Goal: Answer question/provide support: Share knowledge or assist other users

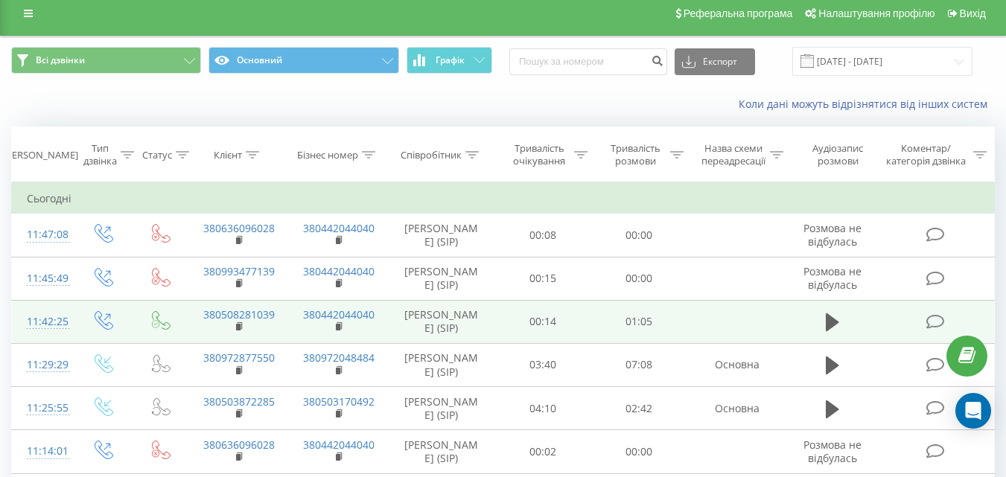
click at [936, 319] on icon at bounding box center [934, 322] width 19 height 16
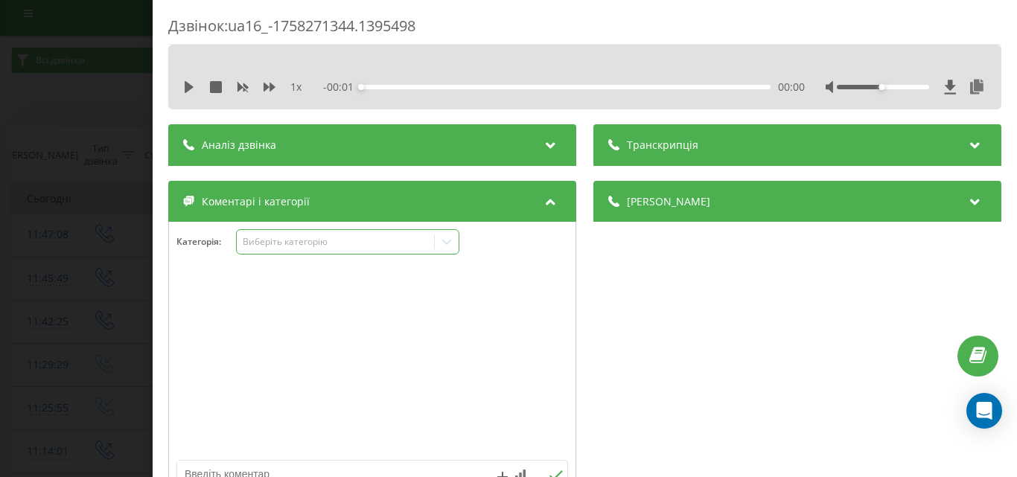
click at [285, 243] on div "Виберіть категорію" at bounding box center [335, 242] width 186 height 12
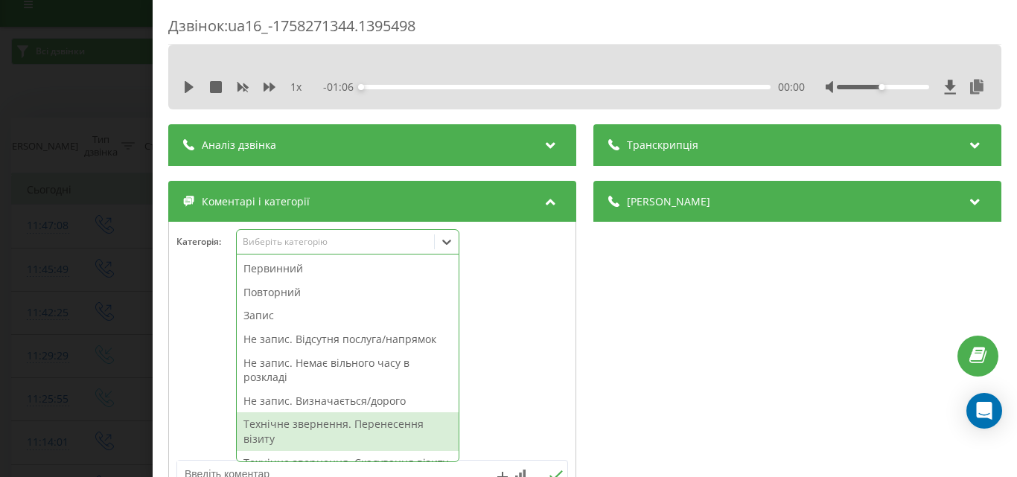
scroll to position [74, 0]
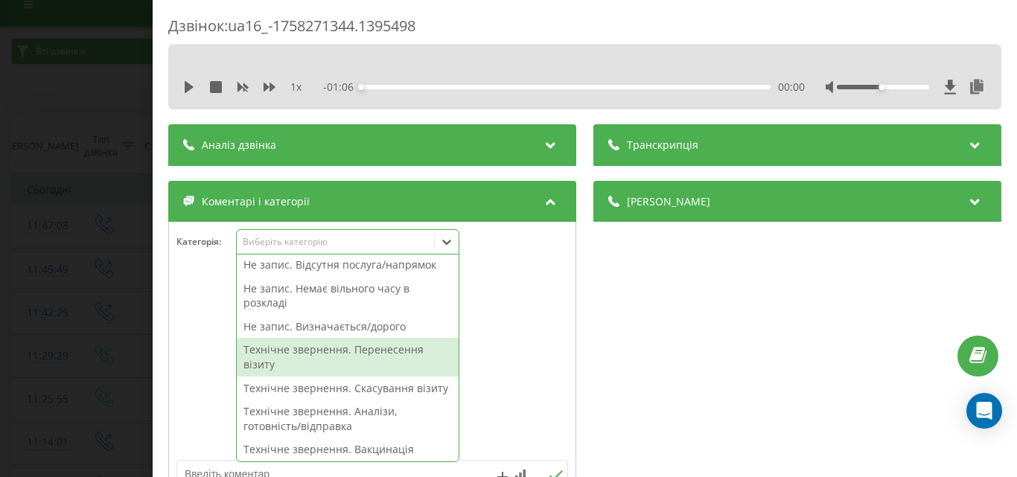
drag, startPoint x: 352, startPoint y: 355, endPoint x: 109, endPoint y: 349, distance: 242.8
click at [351, 355] on div "Технічне звернення. Перенесення візиту" at bounding box center [348, 357] width 222 height 38
click at [77, 346] on div "Дзвінок : ua16_-1758271344.1395498 1 x - 01:06 00:00 00:00 Транскрипція Для AI-…" at bounding box center [508, 238] width 1017 height 477
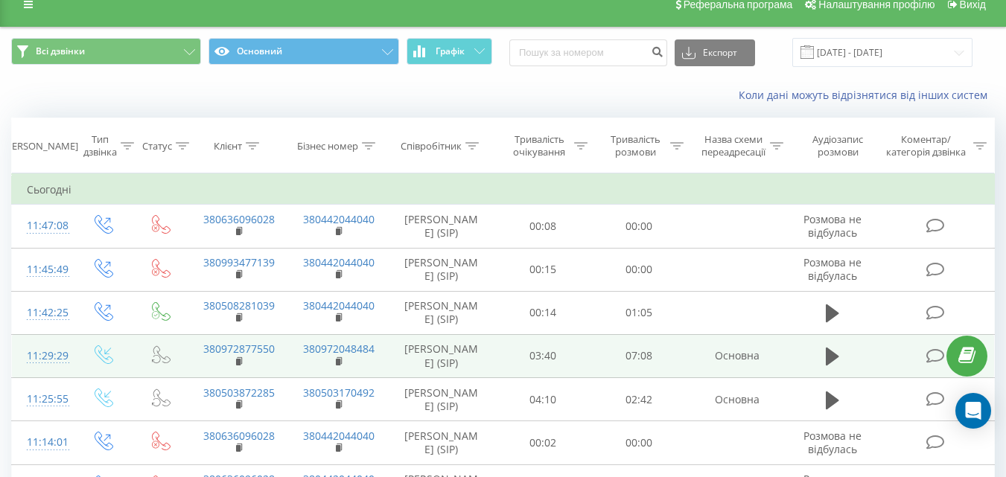
click at [936, 363] on icon at bounding box center [934, 356] width 19 height 16
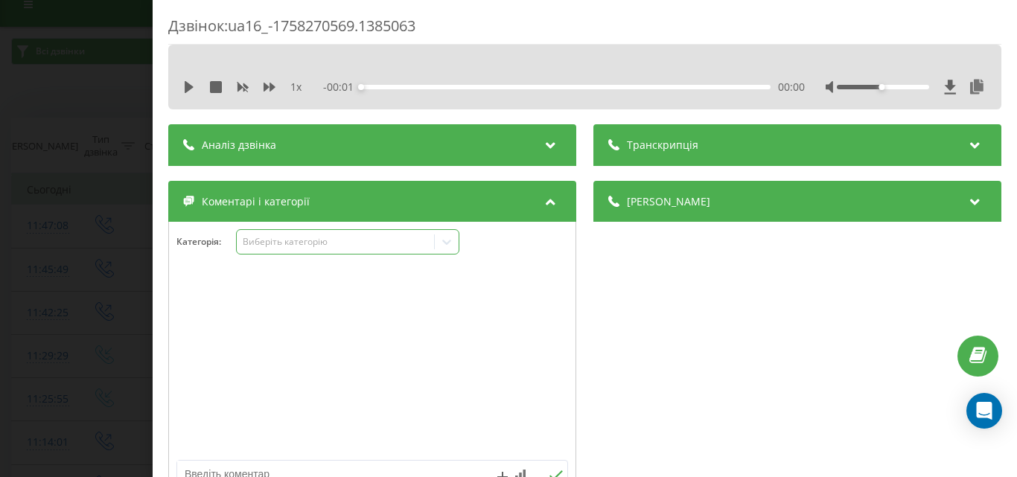
click at [282, 238] on div "Виберіть категорію" at bounding box center [335, 242] width 186 height 12
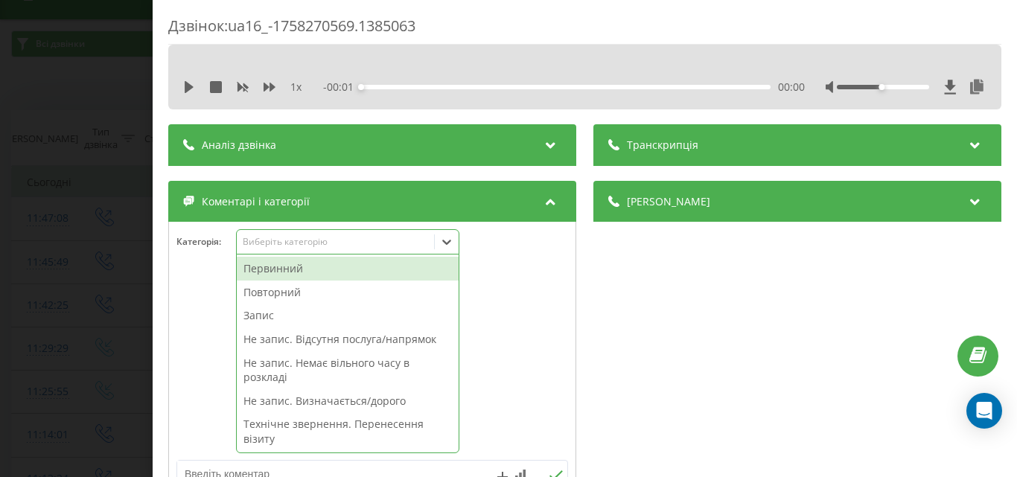
scroll to position [27, 0]
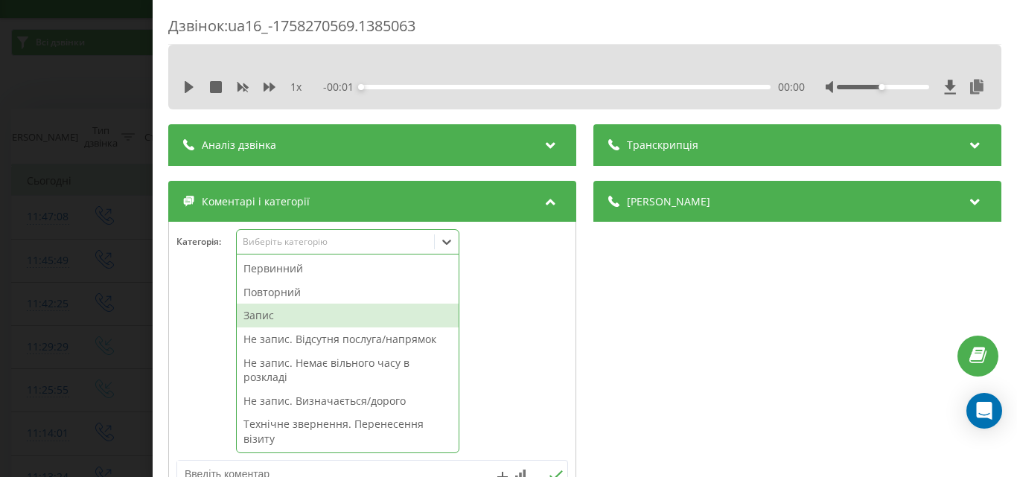
click at [278, 317] on div "Запис" at bounding box center [348, 316] width 222 height 24
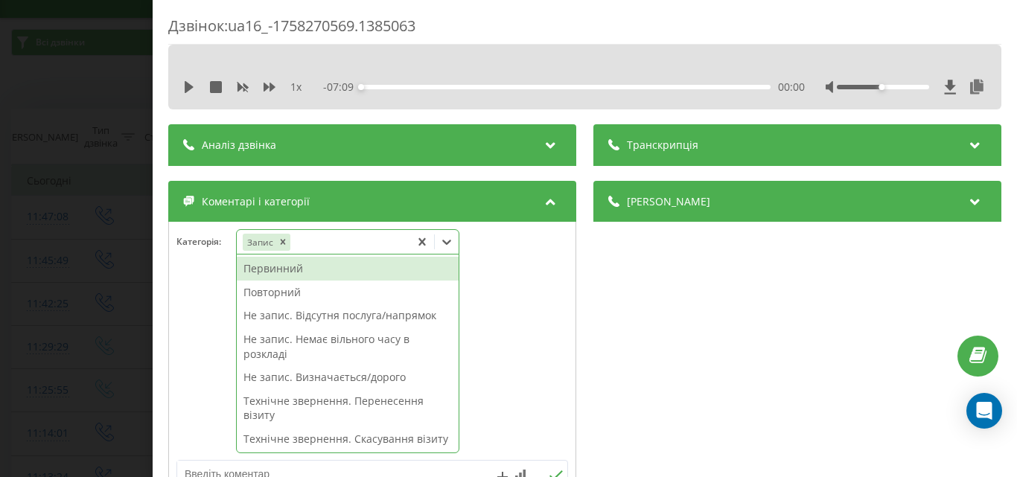
click at [277, 270] on div "Первинний" at bounding box center [348, 269] width 222 height 24
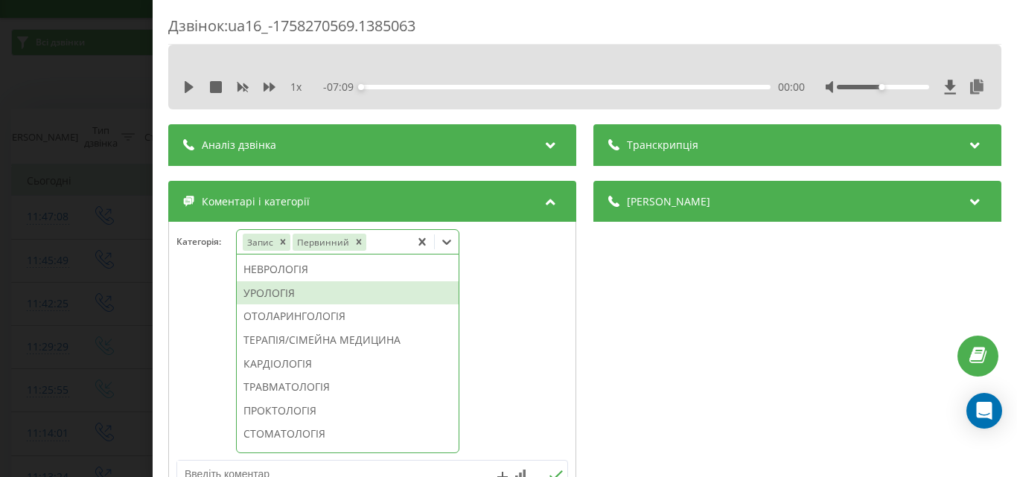
scroll to position [646, 0]
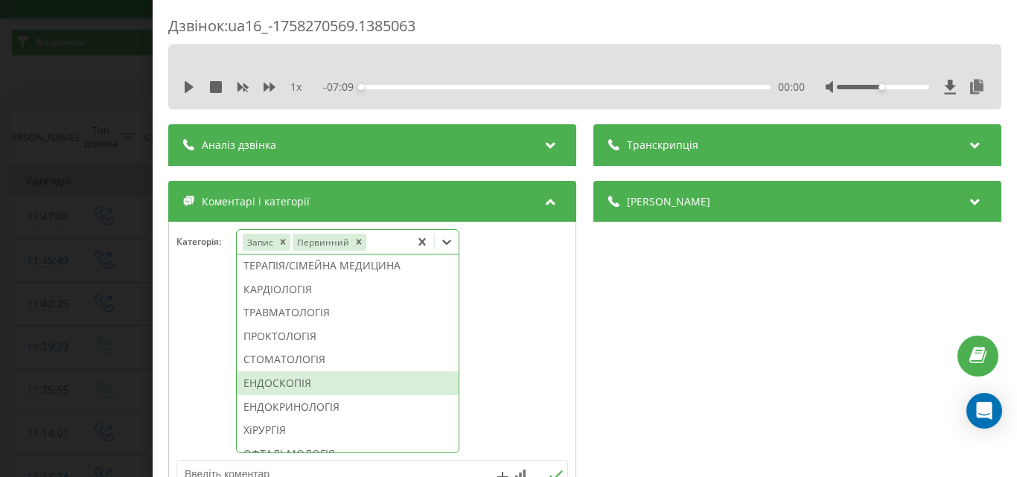
drag, startPoint x: 287, startPoint y: 432, endPoint x: 335, endPoint y: 386, distance: 65.8
click at [287, 395] on div "ЕНДОСКОПІЯ" at bounding box center [348, 384] width 222 height 24
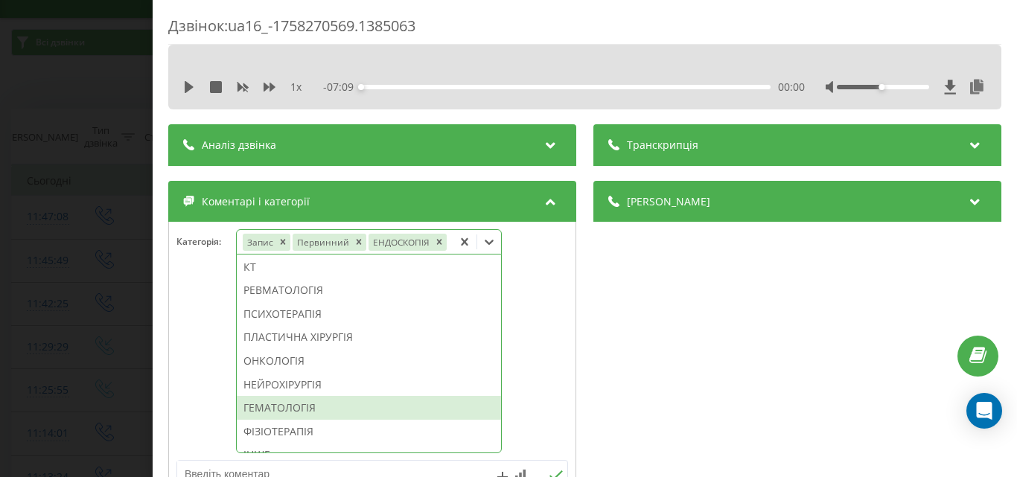
scroll to position [947, 0]
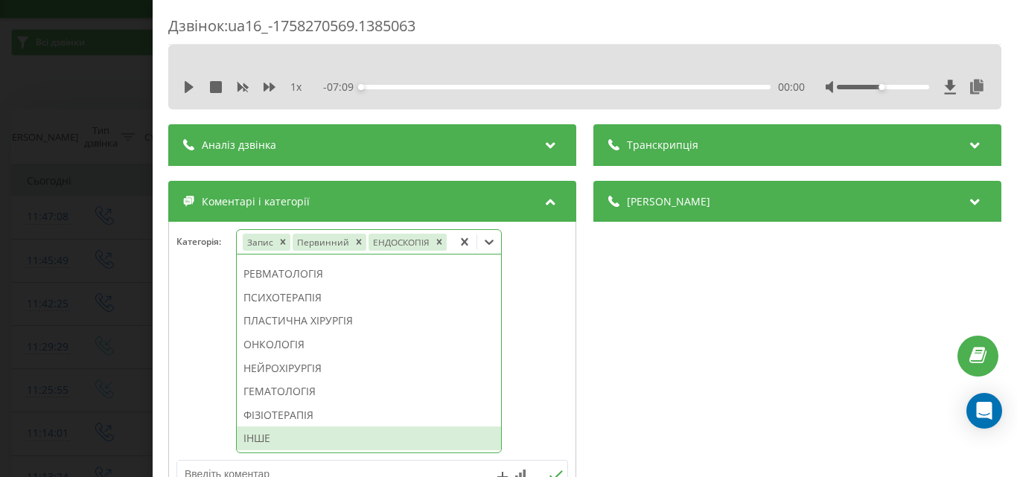
click at [265, 436] on div "ІНШЕ" at bounding box center [369, 439] width 264 height 24
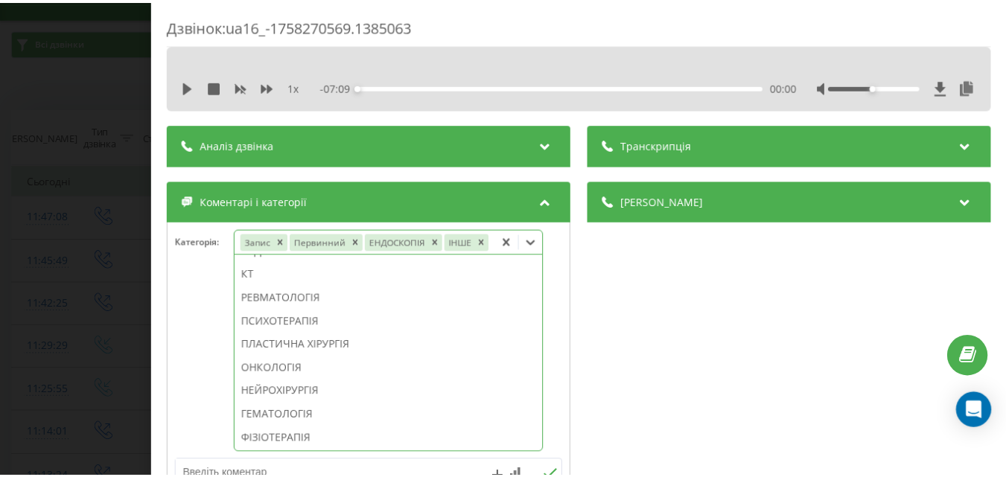
scroll to position [894, 0]
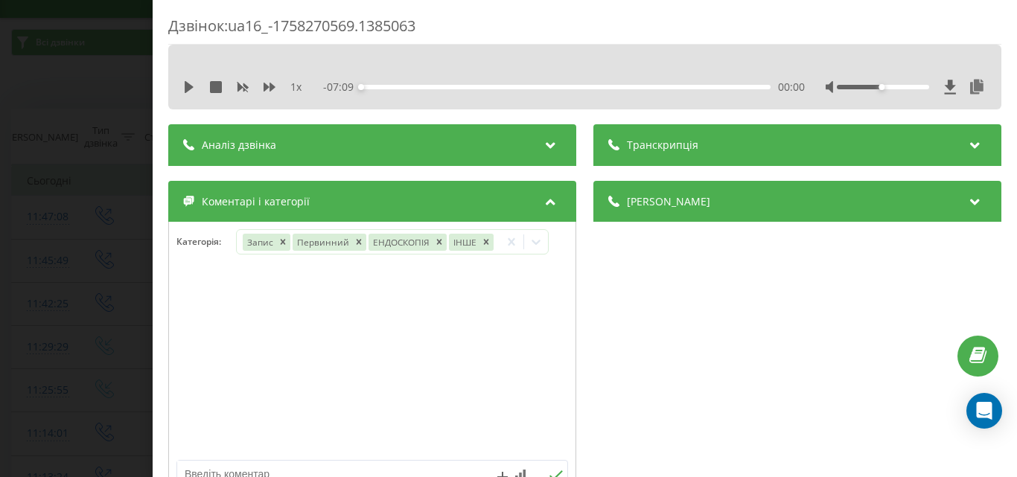
click at [60, 310] on div "Дзвінок : ua16_-1758270569.1385063 1 x - 07:09 00:00 00:00 Транскрипція Для AI-…" at bounding box center [508, 238] width 1017 height 477
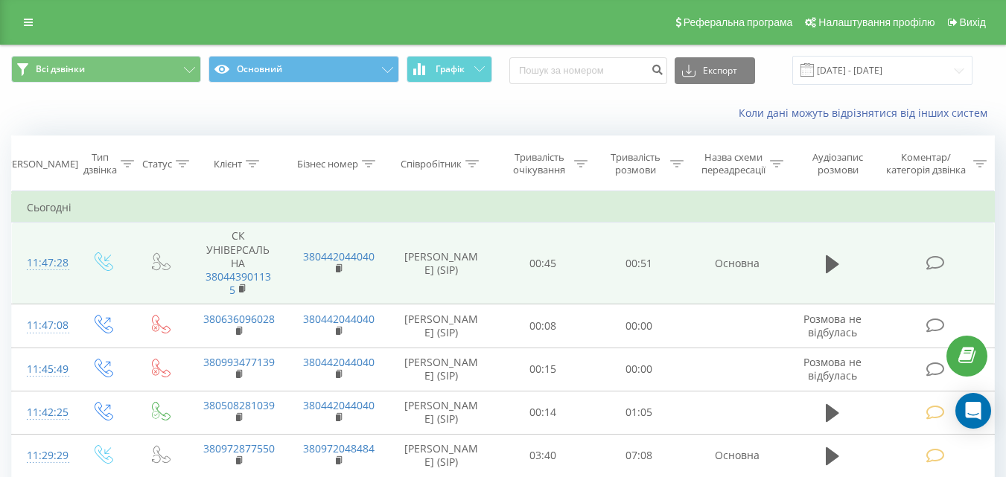
click at [943, 262] on icon at bounding box center [934, 263] width 19 height 16
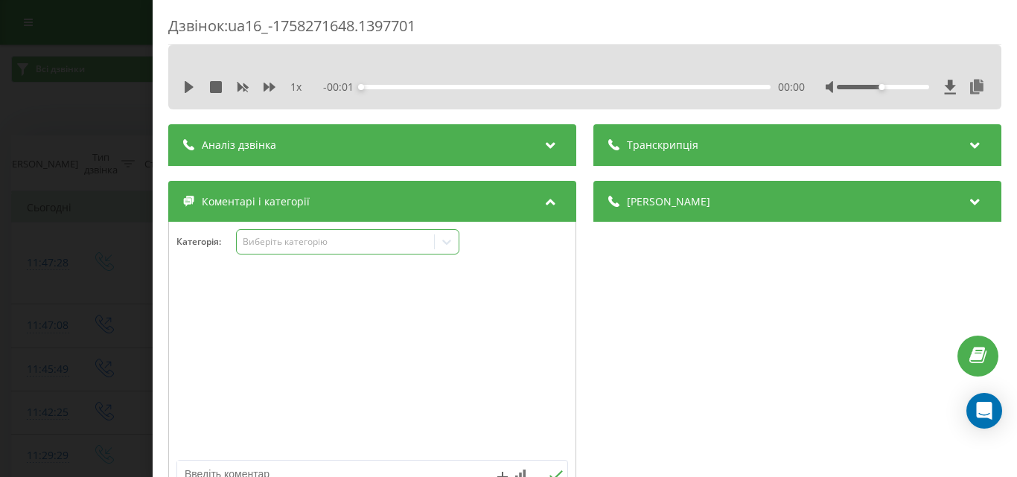
click at [288, 239] on div "Виберіть категорію" at bounding box center [335, 242] width 186 height 12
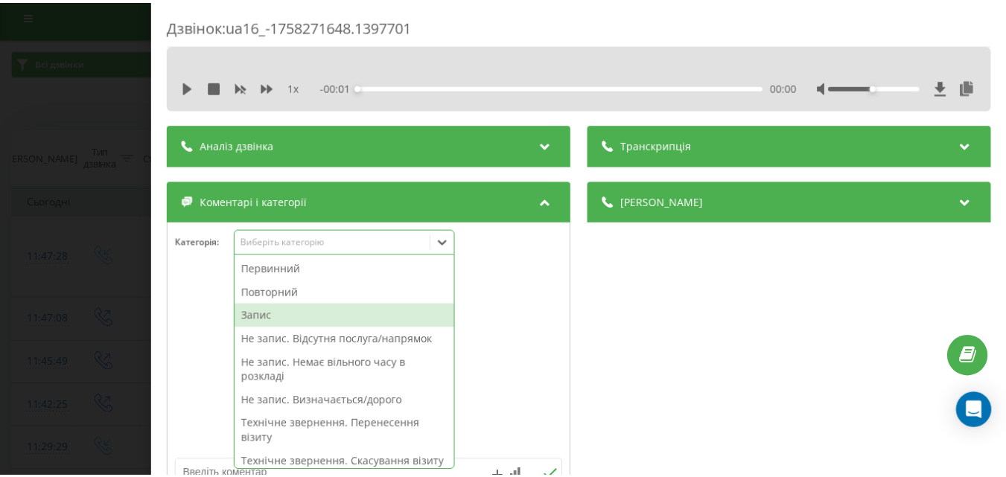
scroll to position [9, 0]
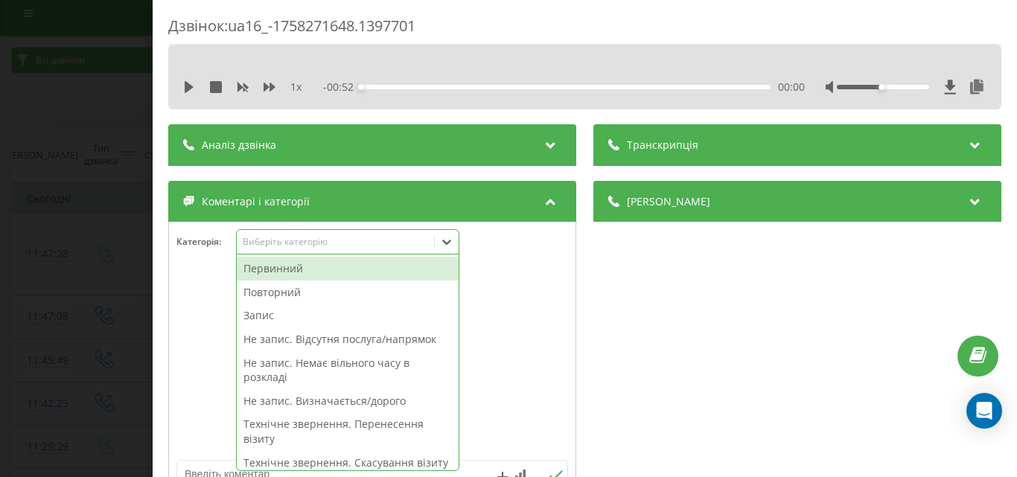
drag, startPoint x: 310, startPoint y: 340, endPoint x: 85, endPoint y: 245, distance: 244.9
click at [310, 340] on div "Не запис. Відсутня послуга/напрямок" at bounding box center [348, 340] width 222 height 24
click at [85, 245] on div "Дзвінок : ua16_-1758271648.1397701 1 x - 00:52 00:00 00:00 Транскрипція Для AI-…" at bounding box center [508, 238] width 1017 height 477
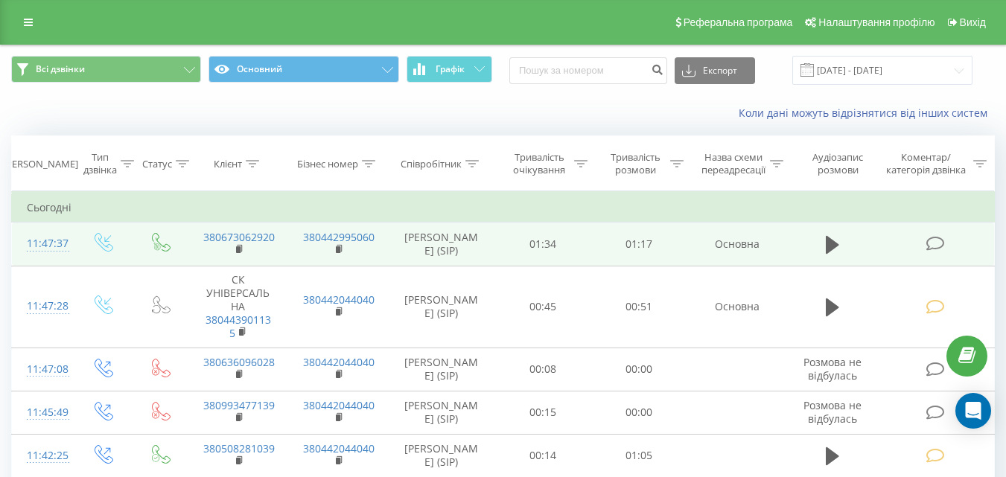
click at [937, 238] on icon at bounding box center [934, 244] width 19 height 16
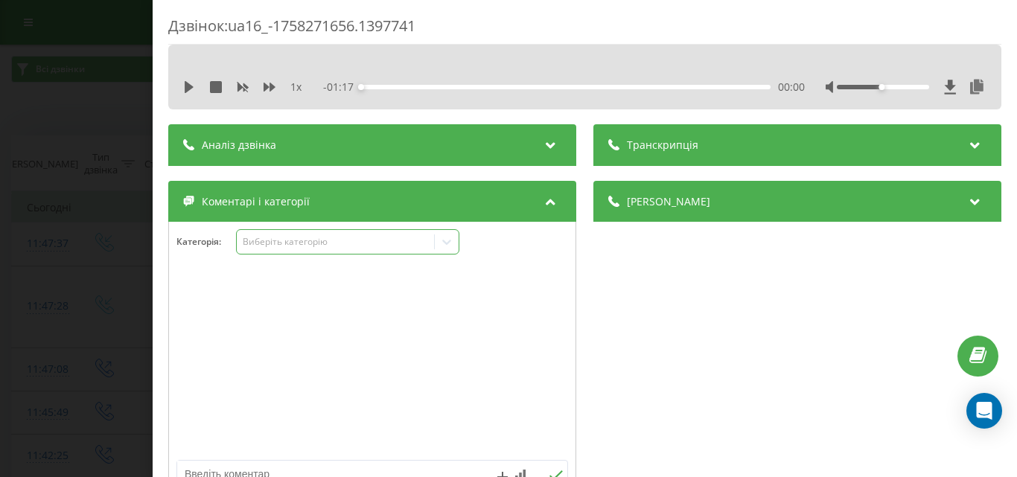
click at [366, 240] on div "Виберіть категорію" at bounding box center [335, 242] width 186 height 12
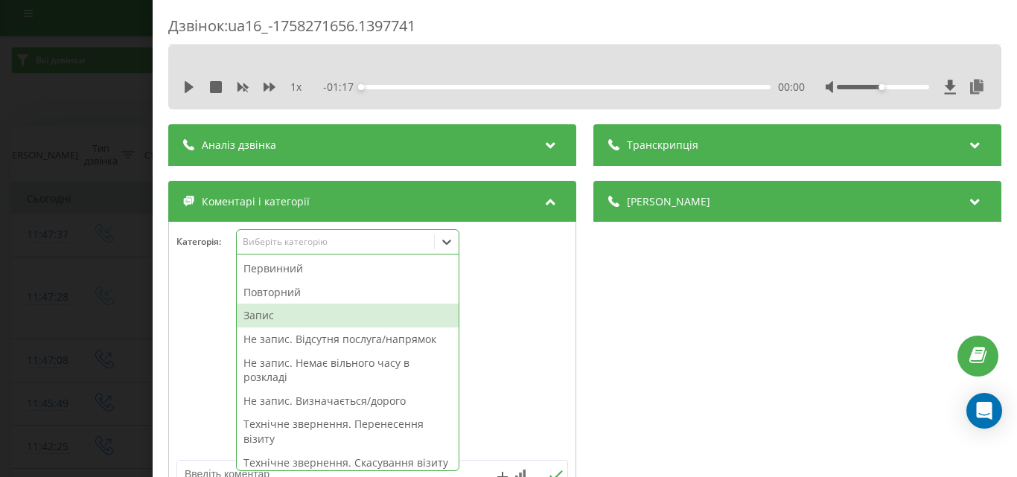
click at [273, 315] on div "Запис" at bounding box center [348, 316] width 222 height 24
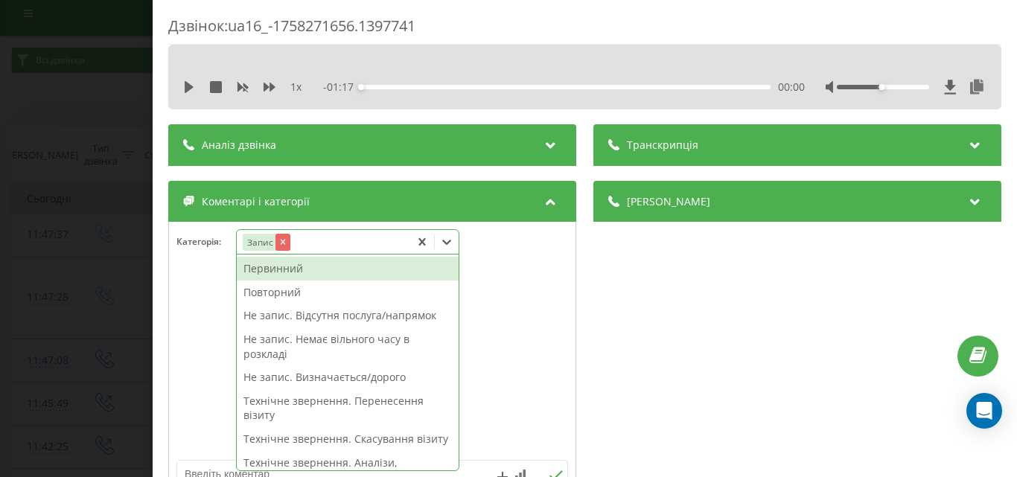
click at [284, 239] on icon "Remove Запис" at bounding box center [282, 242] width 10 height 10
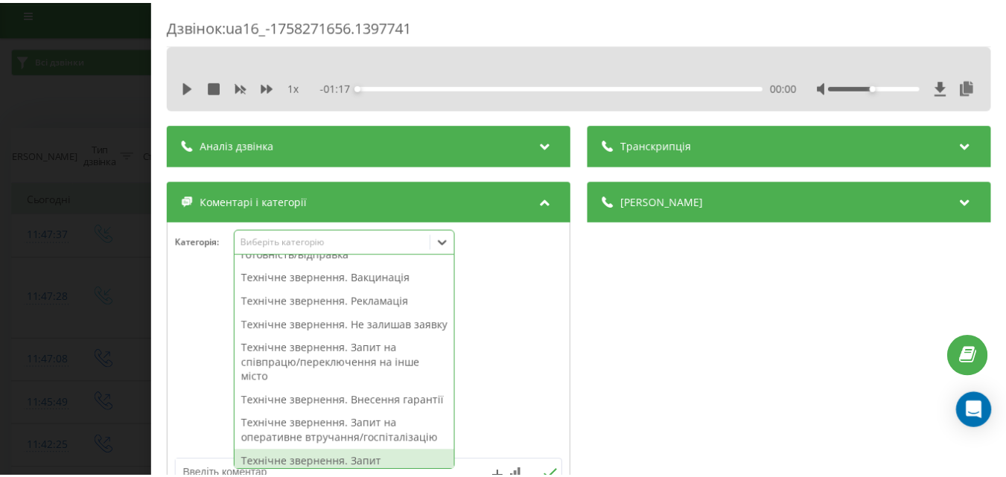
scroll to position [98, 0]
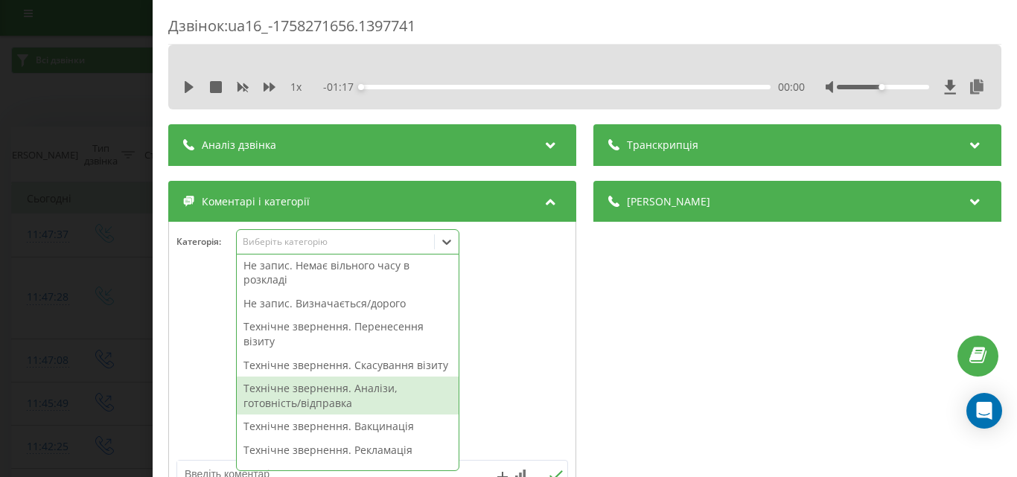
drag, startPoint x: 366, startPoint y: 405, endPoint x: 267, endPoint y: 401, distance: 98.4
click at [364, 405] on div "Технічне звернення. Аналізи, готовність/відправка" at bounding box center [348, 396] width 222 height 38
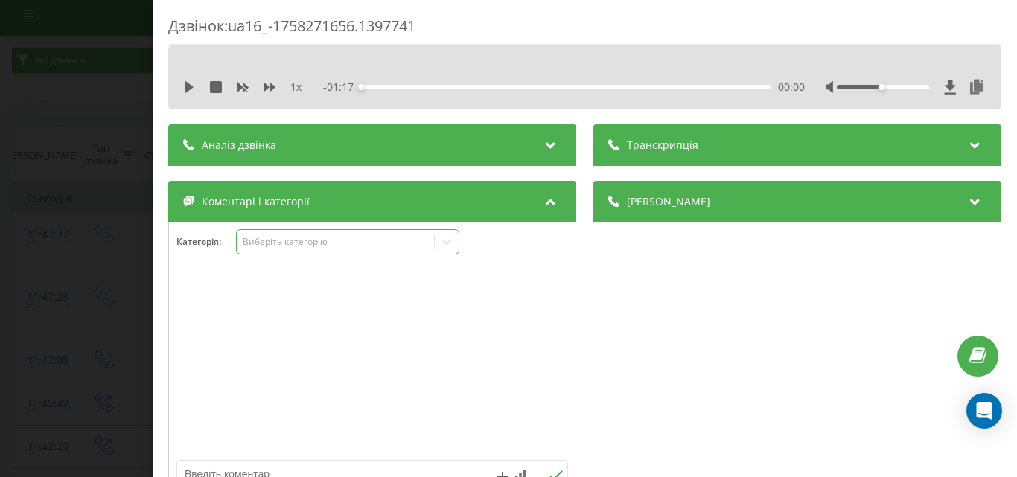
click at [12, 298] on div "Дзвінок : ua16_-1758271656.1397741 1 x - 01:17 00:00 00:00 Транскрипція Для AI-…" at bounding box center [508, 238] width 1017 height 477
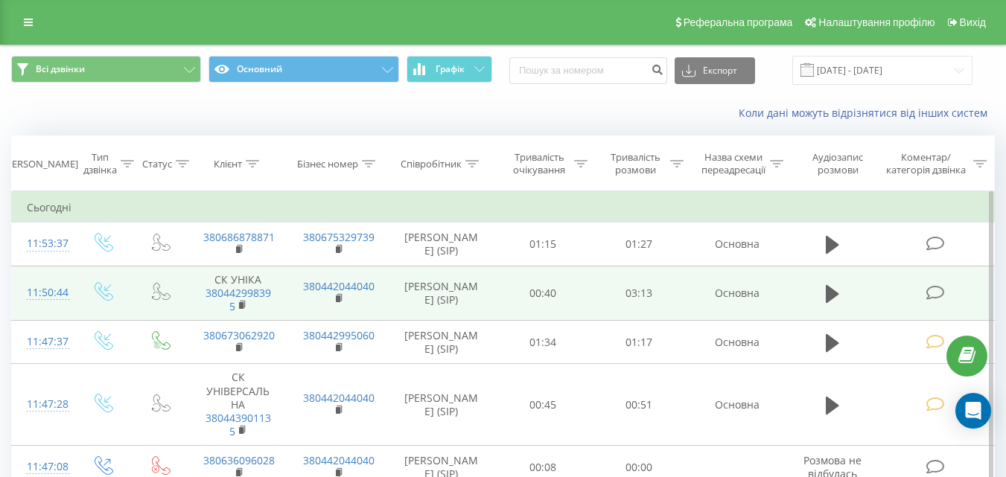
click at [936, 294] on icon at bounding box center [934, 293] width 19 height 16
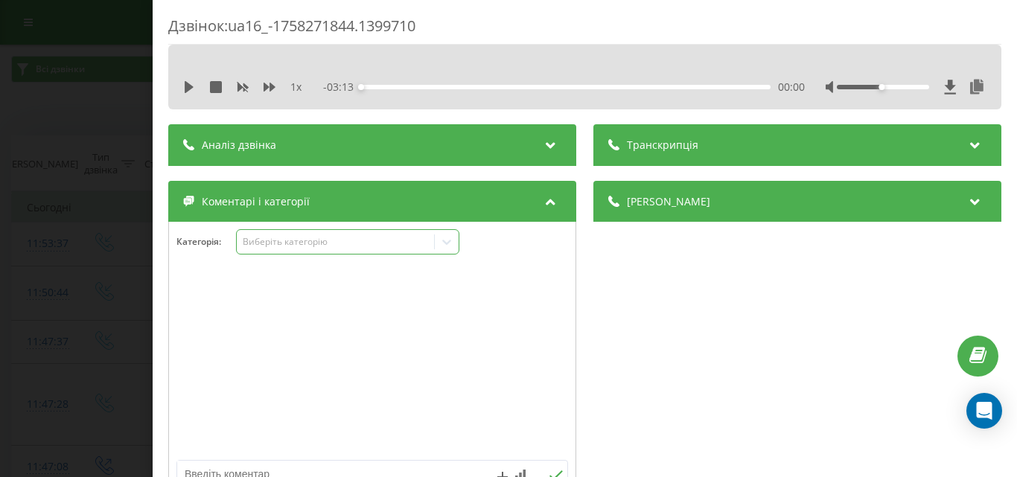
click at [381, 239] on div "Виберіть категорію" at bounding box center [335, 242] width 186 height 12
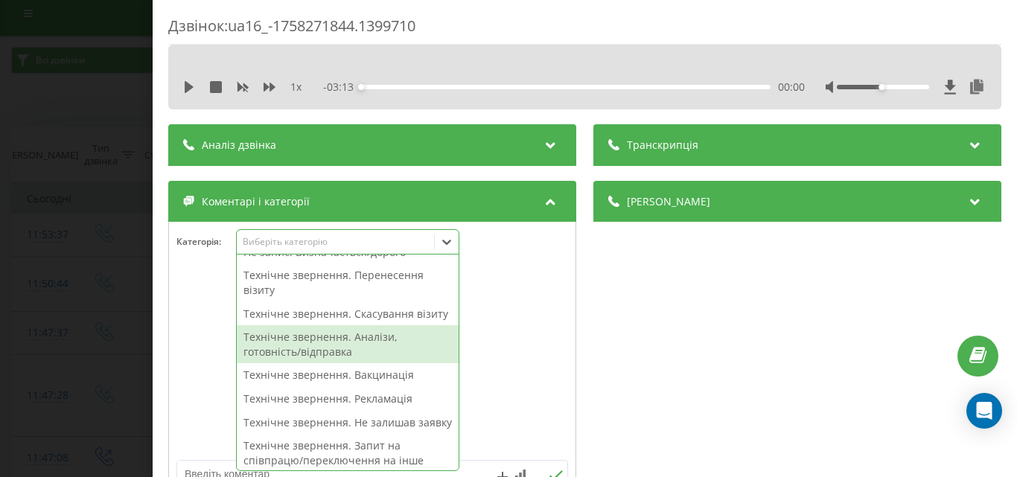
scroll to position [298, 0]
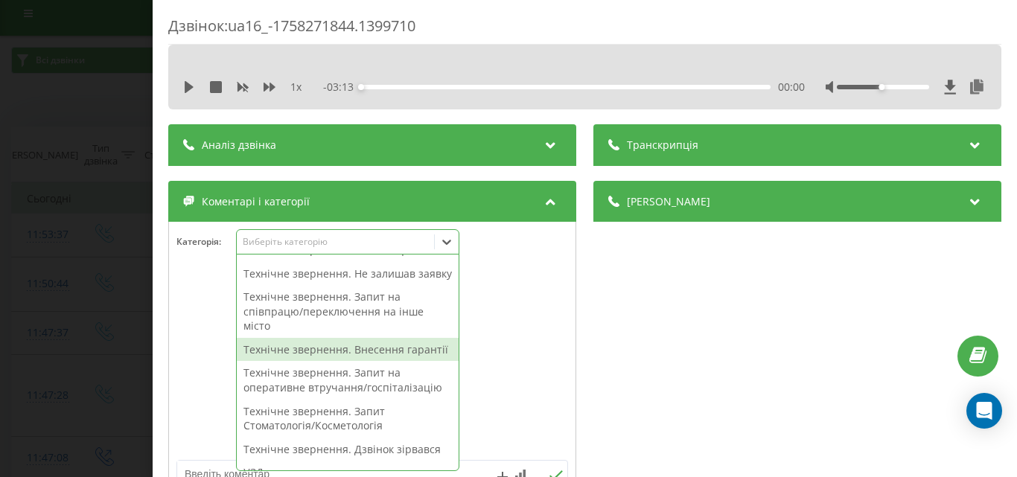
click at [362, 362] on div "Технічне звернення. Внесення гарантії" at bounding box center [348, 350] width 222 height 24
click at [60, 392] on div "Дзвінок : ua16_-1758271844.1399710 1 x - 03:13 00:00 00:00 Транскрипція Для AI-…" at bounding box center [508, 238] width 1017 height 477
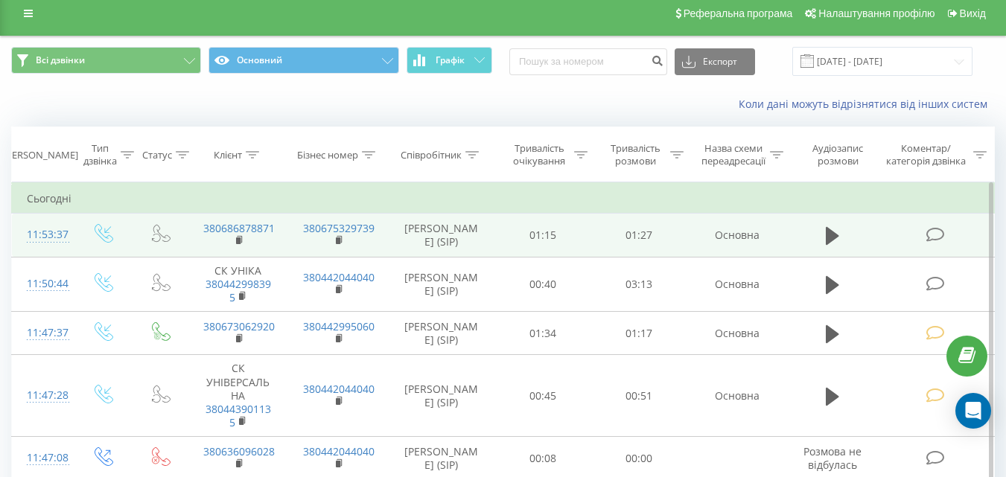
click at [945, 238] on span at bounding box center [935, 234] width 21 height 14
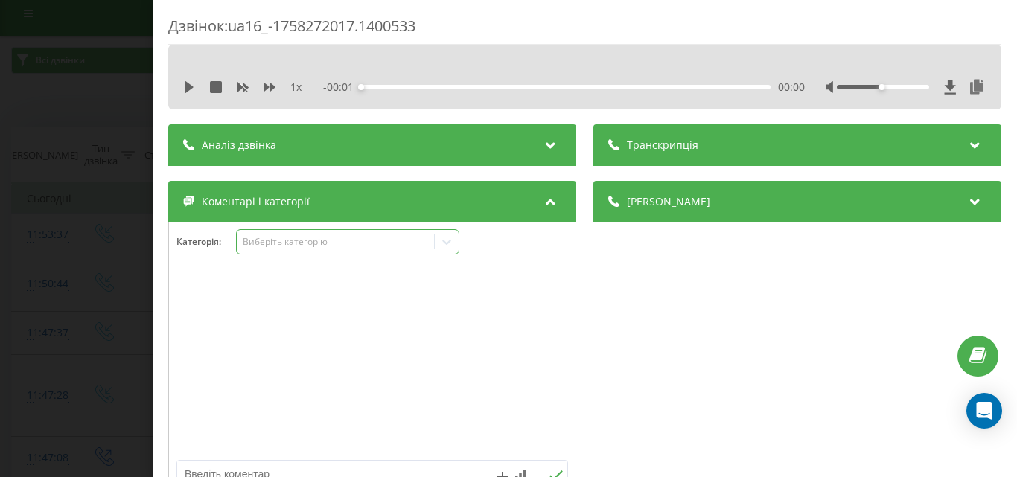
click at [302, 236] on div "Виберіть категорію" at bounding box center [335, 242] width 186 height 12
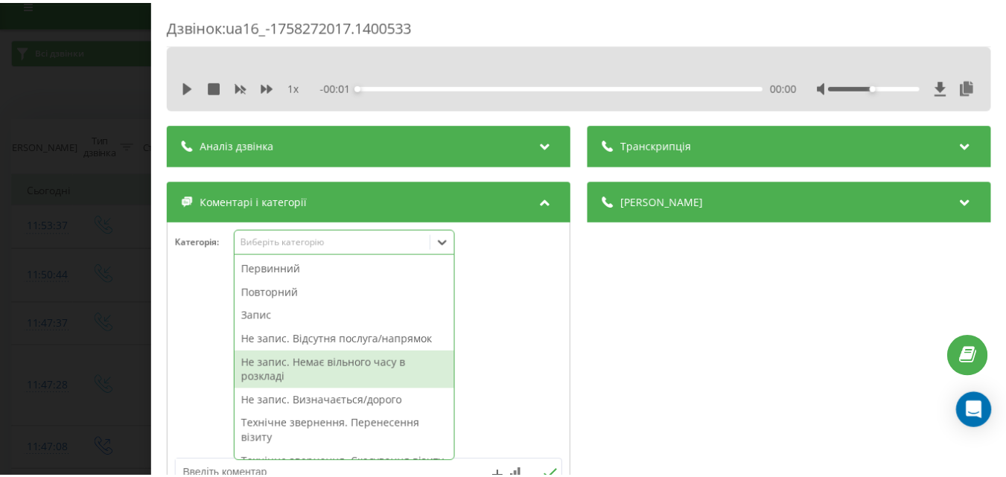
scroll to position [149, 0]
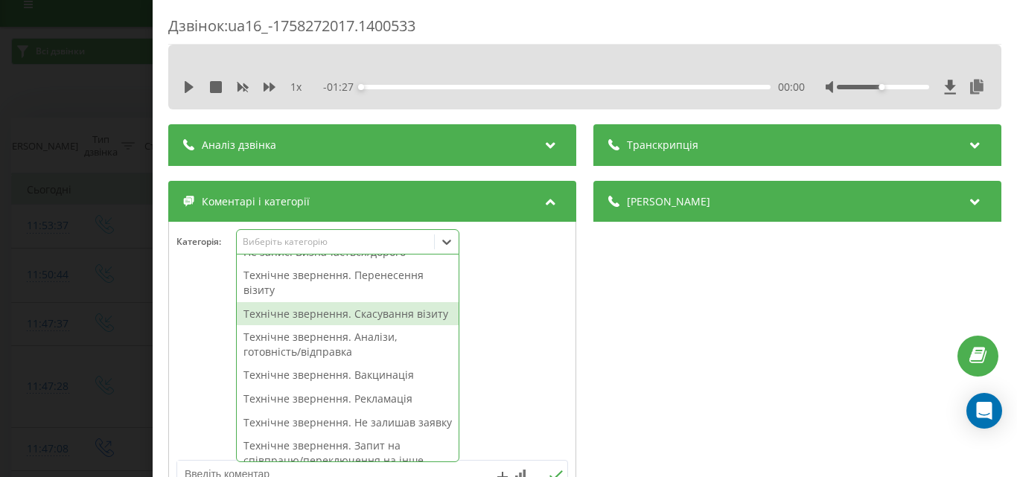
click at [354, 316] on div "Технічне звернення. Скасування візиту" at bounding box center [348, 314] width 222 height 24
click at [0, 298] on div "Дзвінок : ua16_-1758272017.1400533 1 x - 01:27 00:00 00:00 Транскрипція Для AI-…" at bounding box center [508, 238] width 1017 height 477
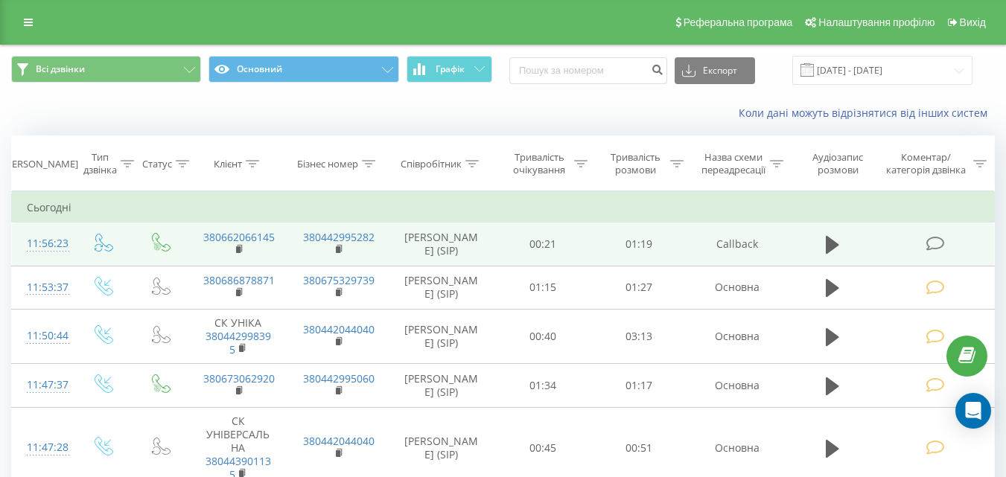
click at [939, 246] on icon at bounding box center [934, 244] width 19 height 16
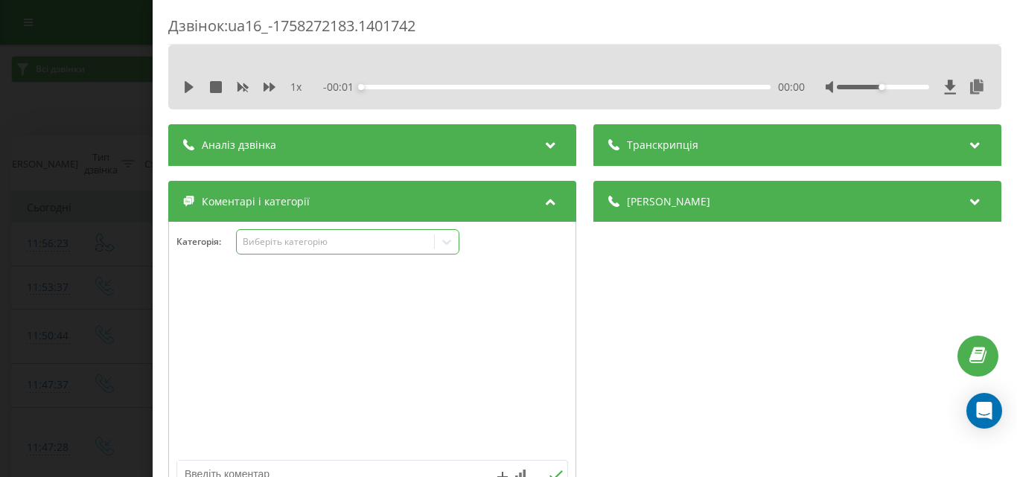
click at [302, 240] on div "Виберіть категорію" at bounding box center [335, 242] width 186 height 12
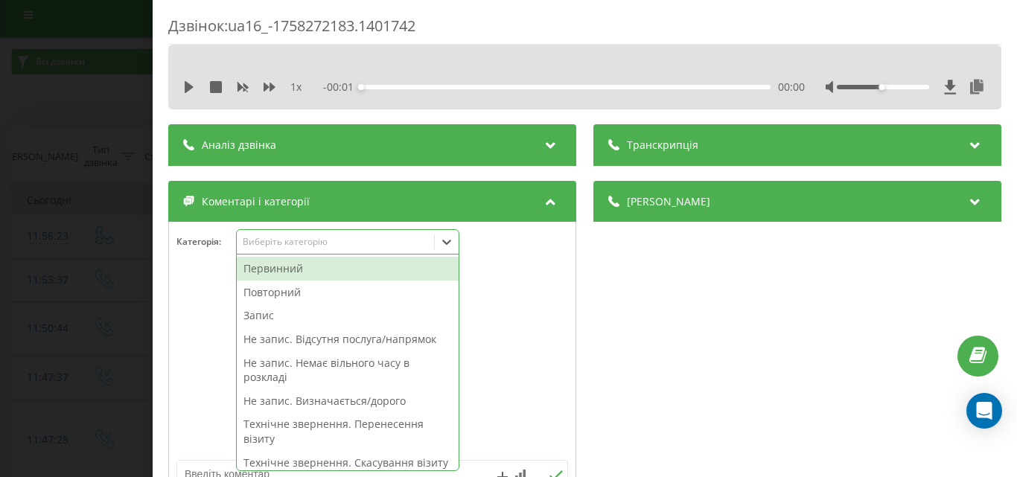
scroll to position [9, 0]
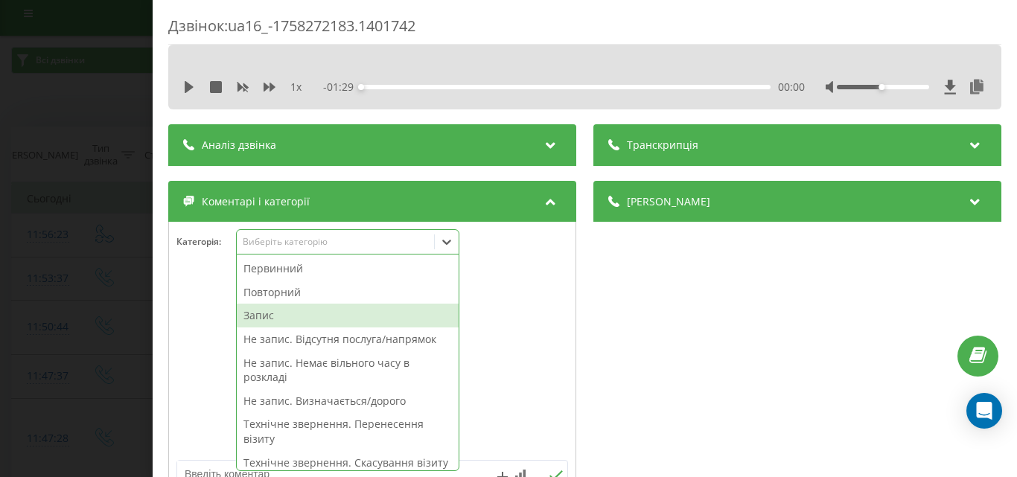
click at [266, 317] on div "Запис" at bounding box center [348, 316] width 222 height 24
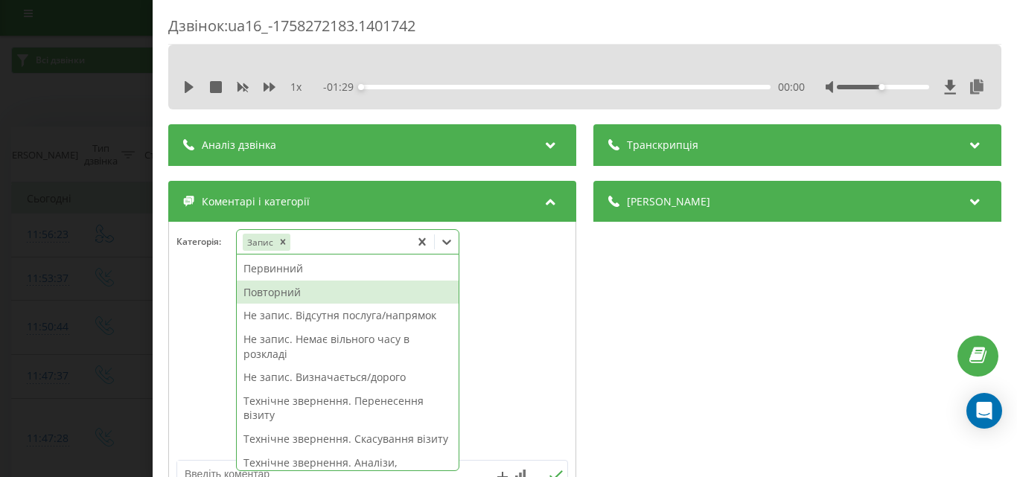
click at [281, 292] on div "Повторний" at bounding box center [348, 293] width 222 height 24
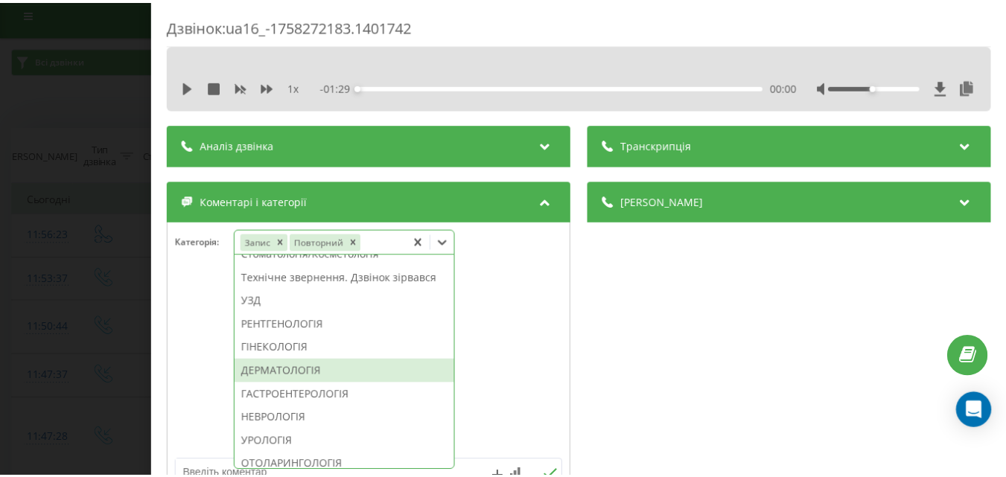
scroll to position [497, 0]
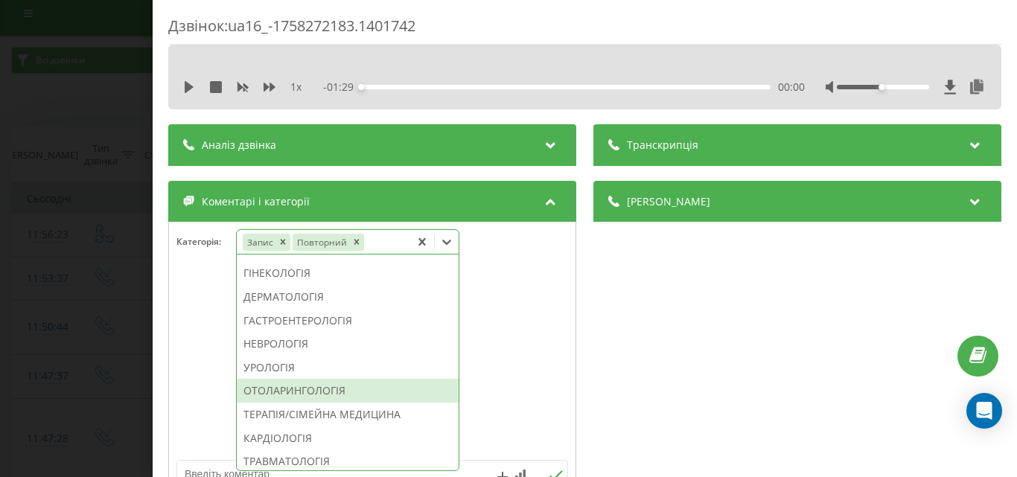
drag, startPoint x: 296, startPoint y: 432, endPoint x: 240, endPoint y: 413, distance: 59.6
click at [296, 403] on div "ОТОЛАРИНГОЛОГІЯ" at bounding box center [348, 391] width 222 height 24
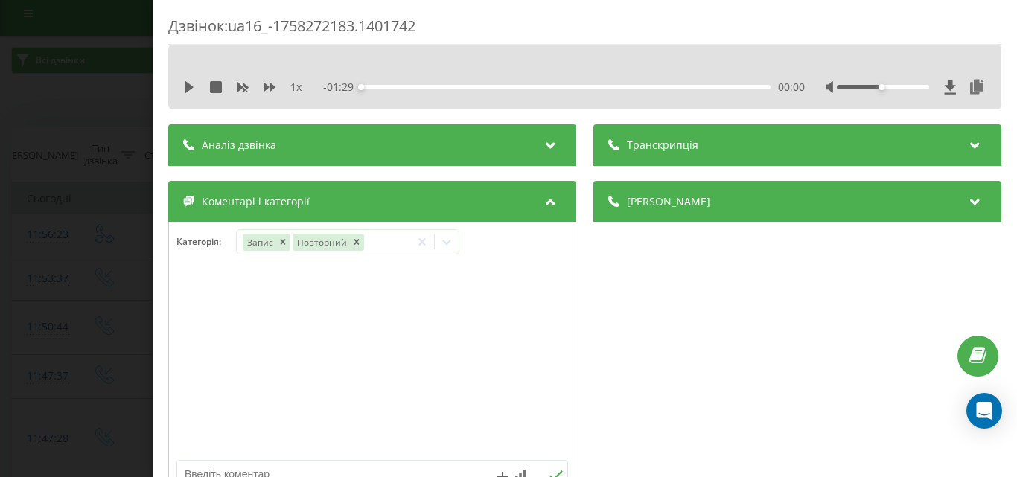
drag, startPoint x: 18, startPoint y: 317, endPoint x: 130, endPoint y: 454, distance: 177.2
click at [19, 319] on div "Дзвінок : ua16_-1758272183.1401742 1 x - 01:29 00:00 00:00 Транскрипція Для AI-…" at bounding box center [508, 238] width 1017 height 477
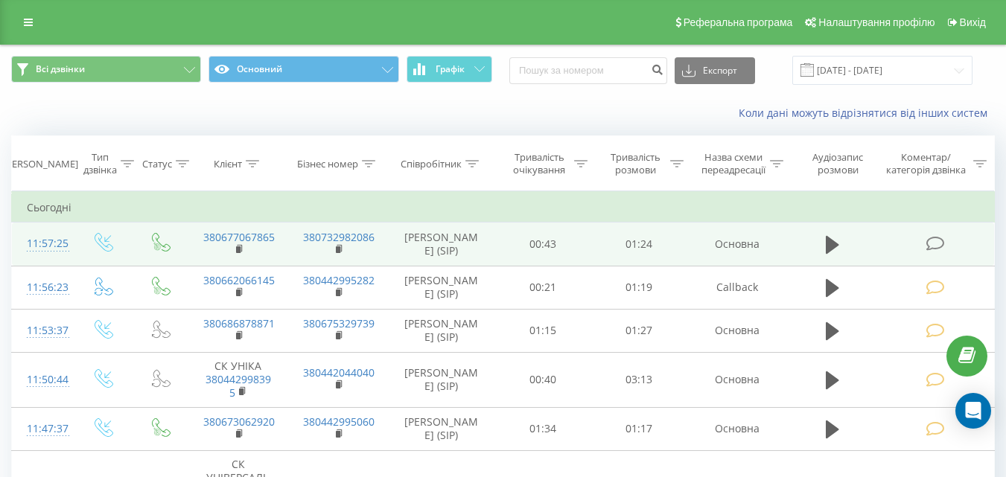
click at [931, 240] on icon at bounding box center [934, 244] width 19 height 16
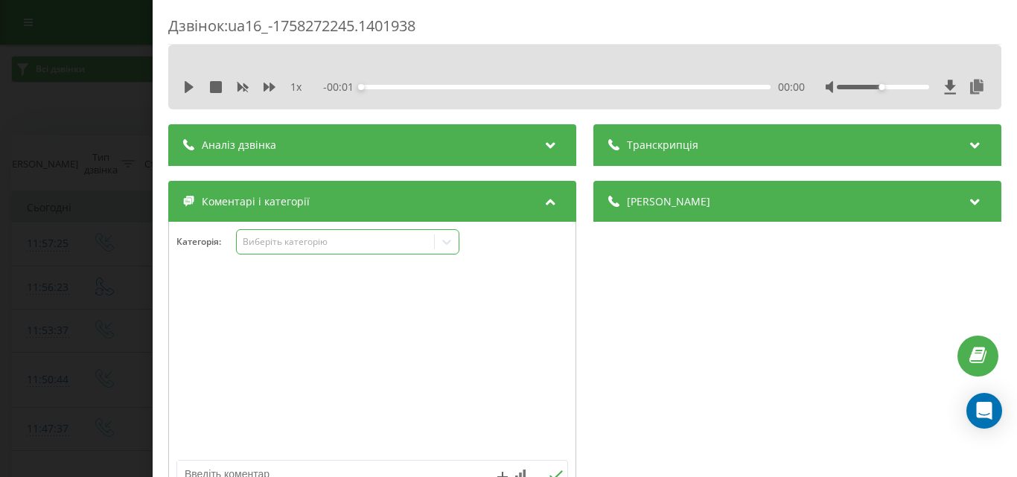
click at [349, 245] on div "Виберіть категорію" at bounding box center [335, 242] width 186 height 12
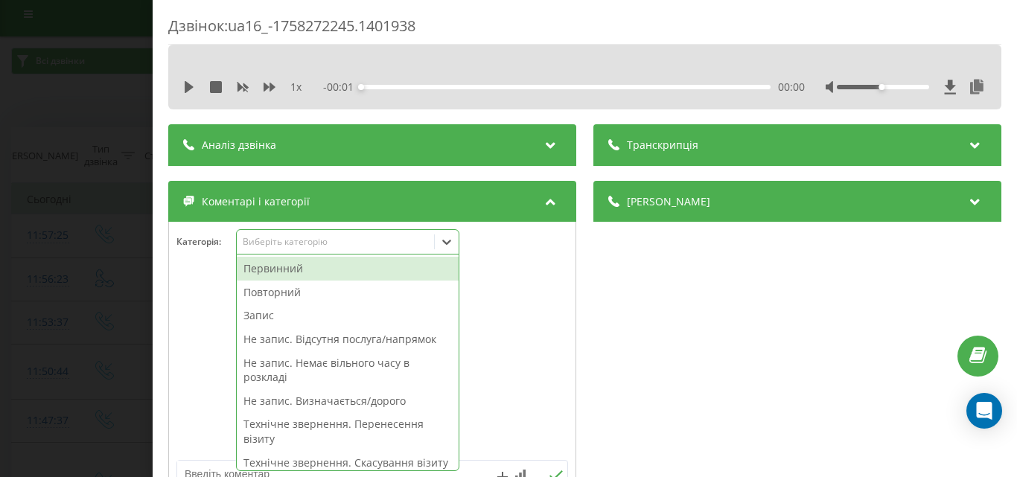
scroll to position [9, 0]
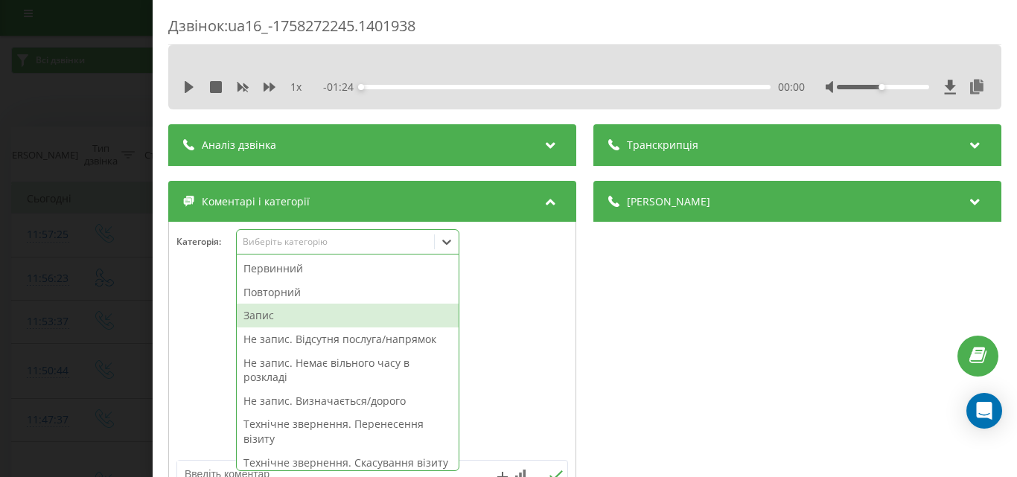
click at [275, 310] on div "Запис" at bounding box center [348, 316] width 222 height 24
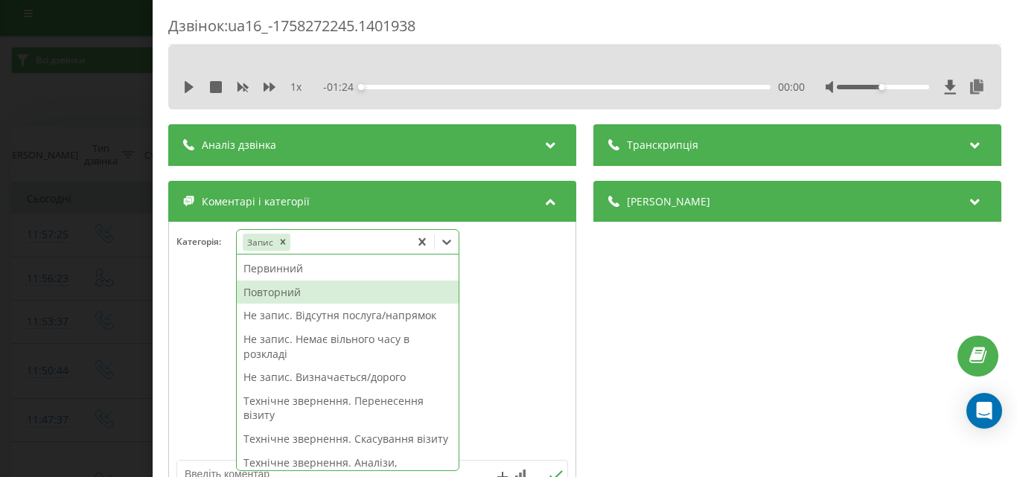
click at [275, 293] on div "Повторний" at bounding box center [348, 293] width 222 height 24
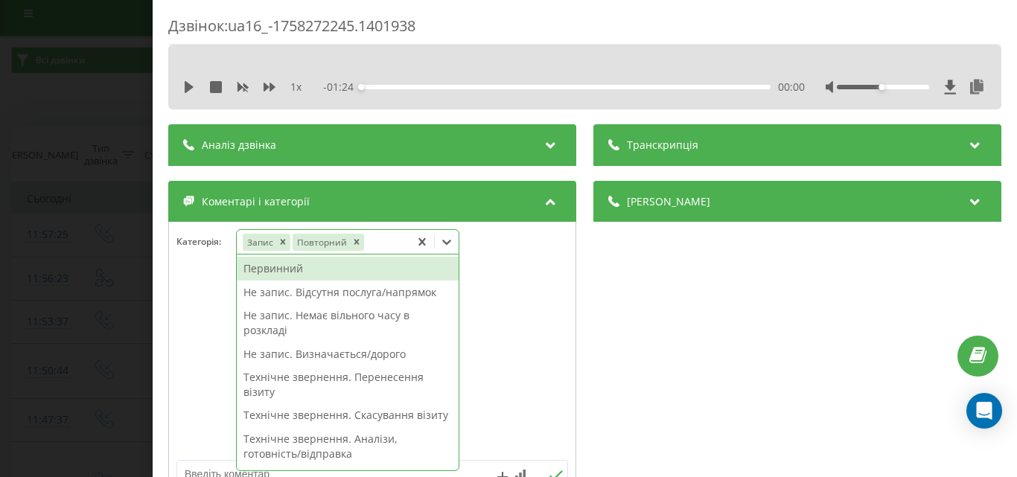
scroll to position [149, 0]
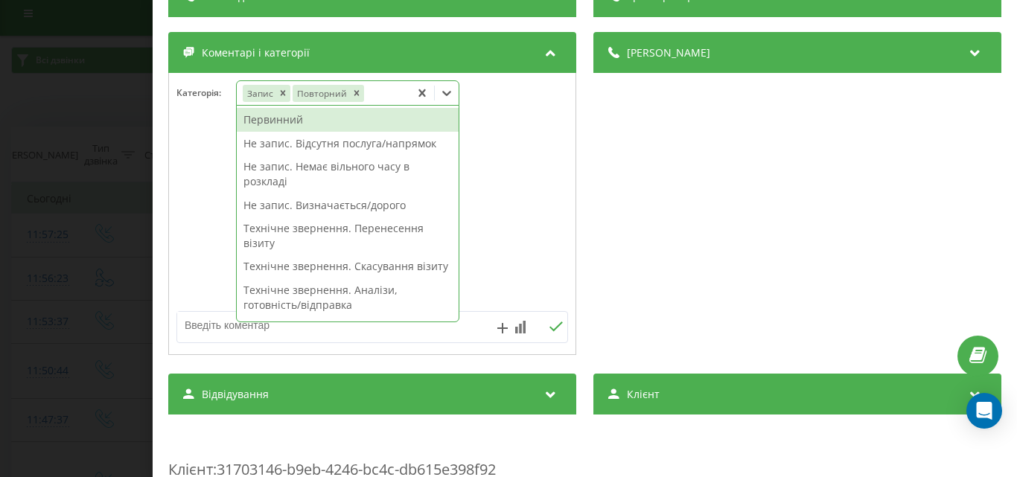
drag, startPoint x: 353, startPoint y: 89, endPoint x: 386, endPoint y: 107, distance: 37.7
click at [353, 89] on icon "Remove Повторний" at bounding box center [356, 93] width 10 height 10
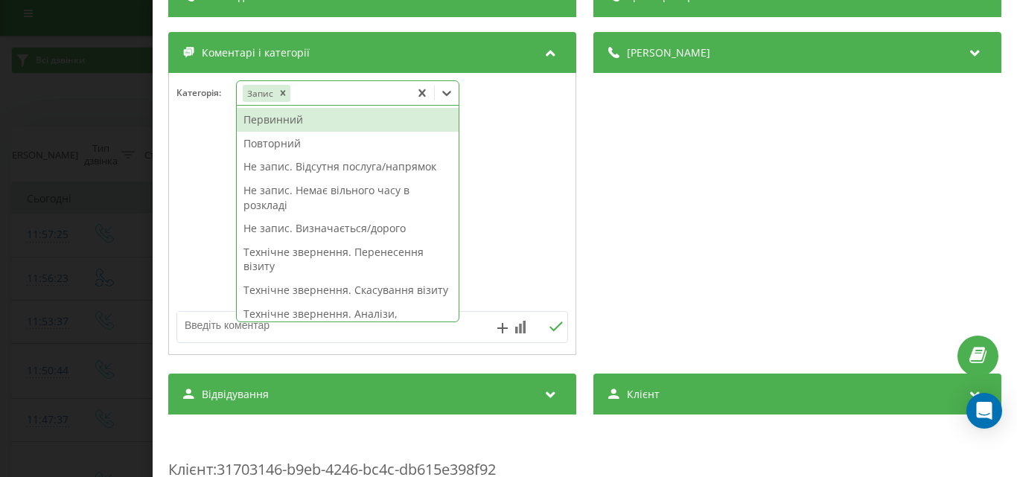
click at [288, 120] on div "Первинний" at bounding box center [348, 120] width 222 height 24
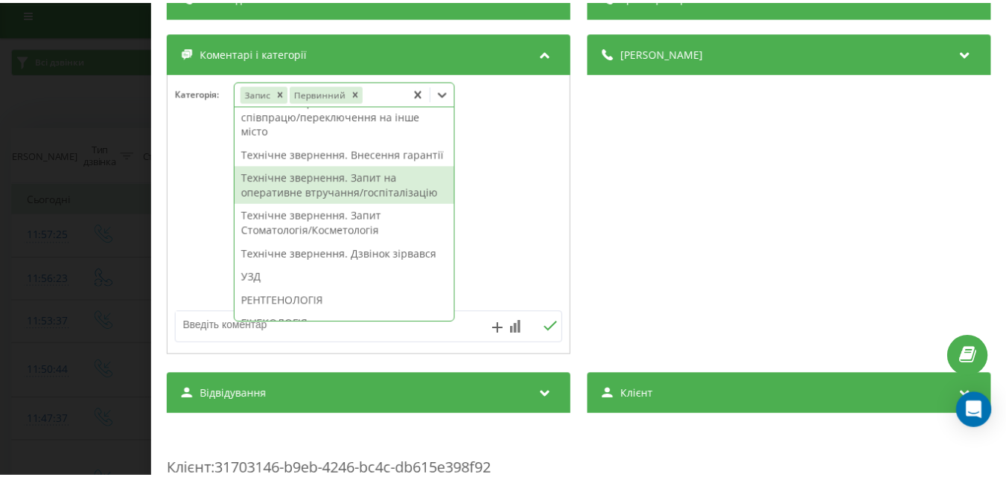
scroll to position [447, 0]
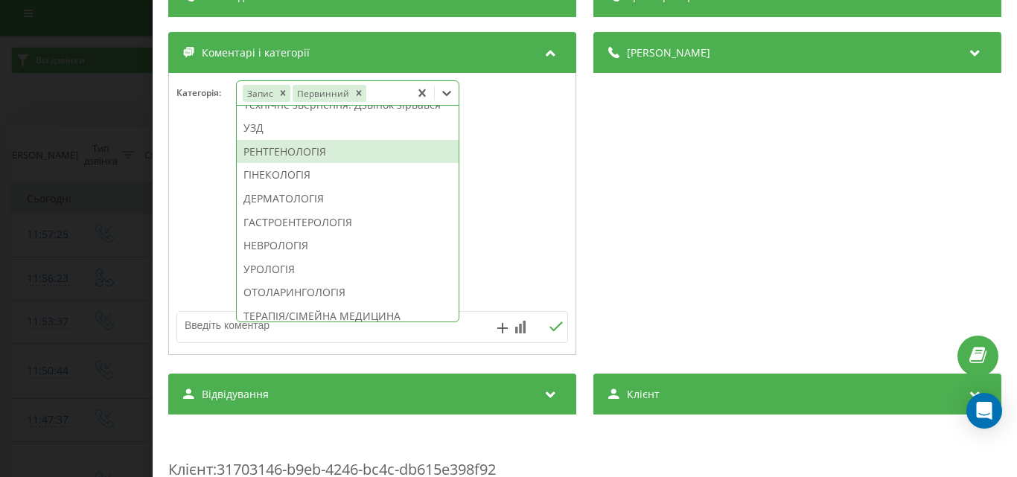
click at [291, 164] on div "РЕНТГЕНОЛОГІЯ" at bounding box center [348, 152] width 222 height 24
click at [66, 223] on div "Дзвінок : ua16_-1758272245.1401938 1 x - 01:24 00:00 00:00 Транскрипція Для AI-…" at bounding box center [508, 238] width 1017 height 477
